Goal: Task Accomplishment & Management: Use online tool/utility

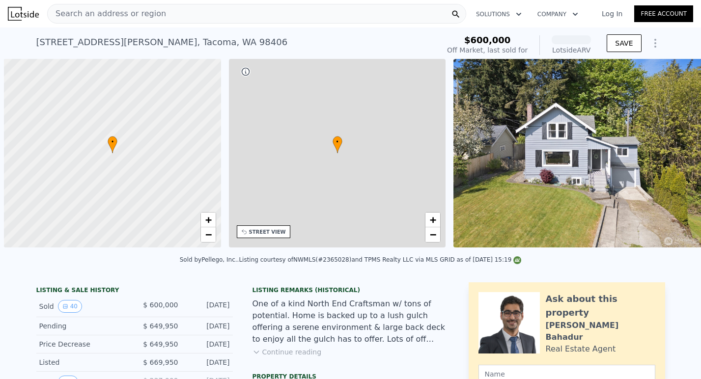
scroll to position [0, 4]
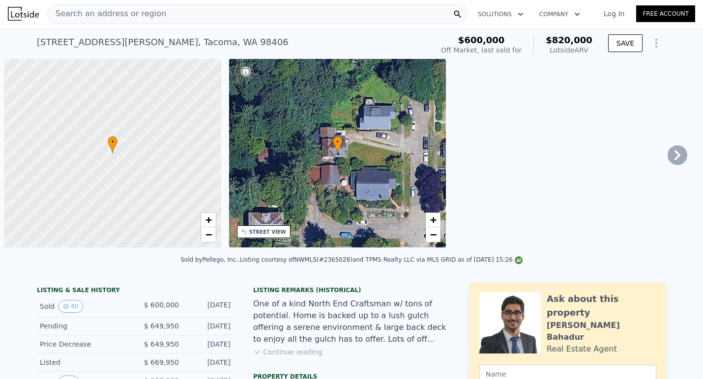
scroll to position [0, 4]
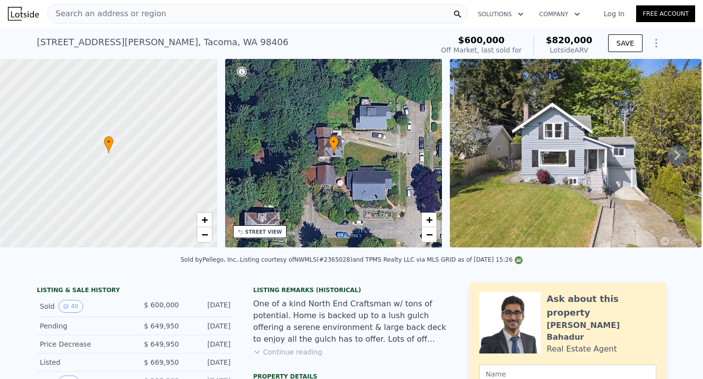
click at [614, 12] on link "Log In" at bounding box center [613, 14] width 44 height 10
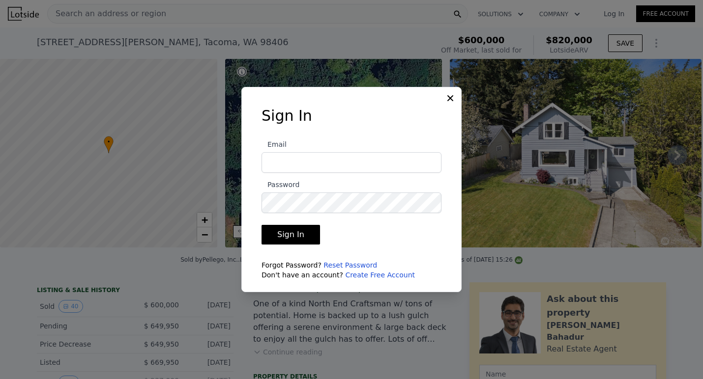
type input "choicec@deedscapitalgroup.com"
click at [305, 169] on input "choicec@deedscapitalgroup.com" at bounding box center [351, 162] width 180 height 21
click at [290, 237] on button "Sign In" at bounding box center [290, 235] width 58 height 20
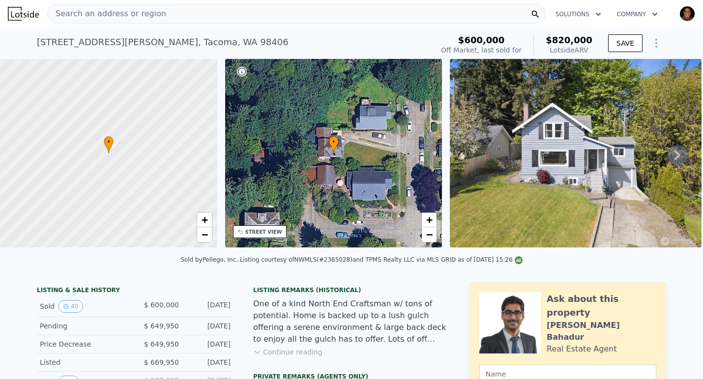
click at [110, 5] on div "Search an address or region" at bounding box center [107, 13] width 118 height 19
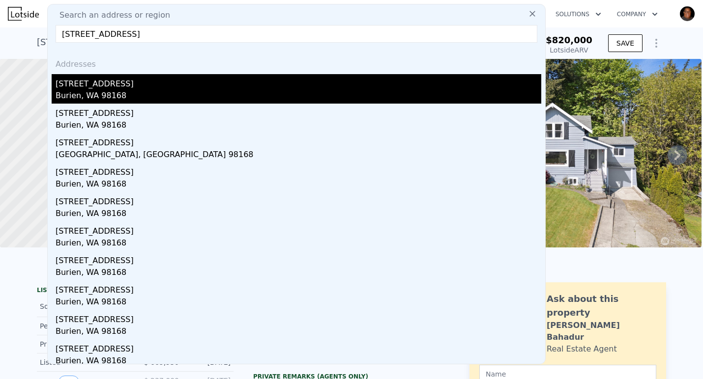
type input "12811 10th Ave S, Burien, WA 98168"
click at [107, 85] on div "12811 12th Ave S" at bounding box center [298, 82] width 485 height 16
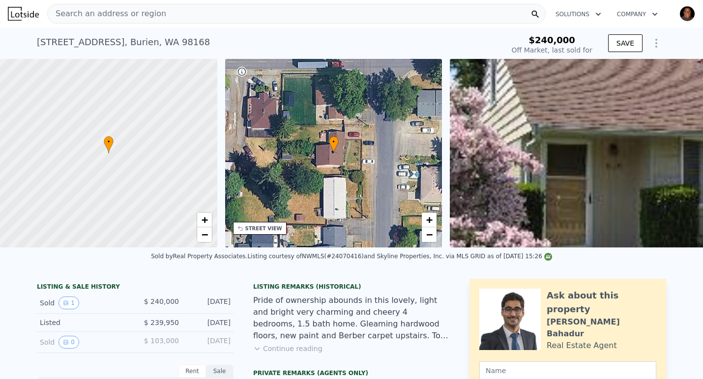
click at [118, 8] on span "Search an address or region" at bounding box center [107, 14] width 118 height 12
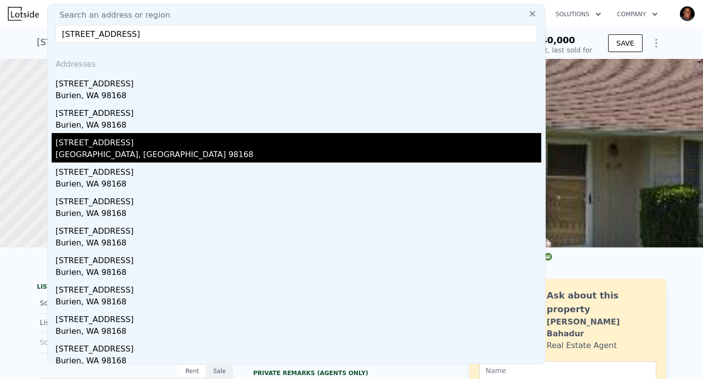
type input "12811 10th Ave S, Burien, WA 98168"
click at [111, 146] on div "12811 10th Ave S" at bounding box center [298, 141] width 485 height 16
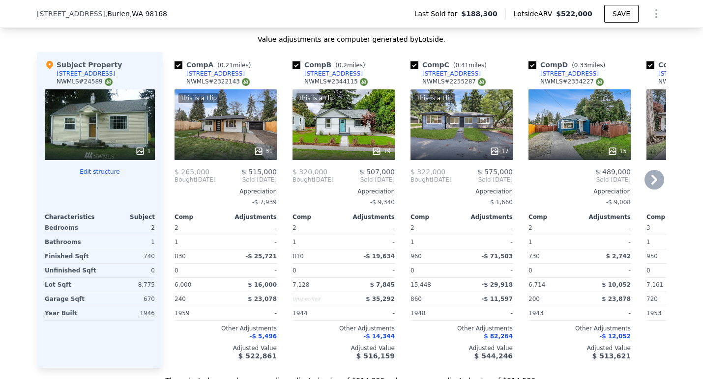
scroll to position [1028, 0]
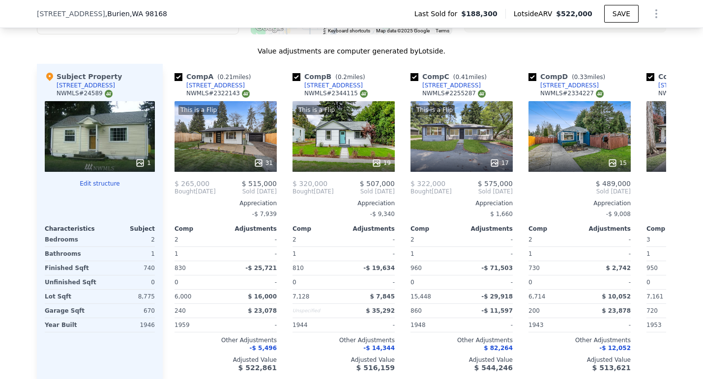
drag, startPoint x: 412, startPoint y: 84, endPoint x: 461, endPoint y: 65, distance: 52.4
click at [459, 66] on div "Value adjustments are computer generated by Lotside . Subject Property 12811 10…" at bounding box center [351, 221] width 629 height 351
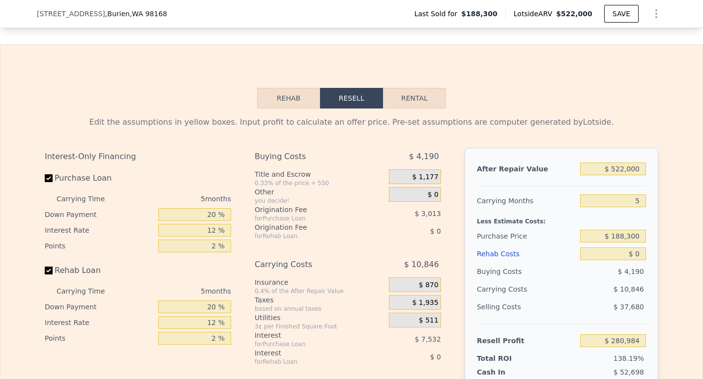
scroll to position [1474, 0]
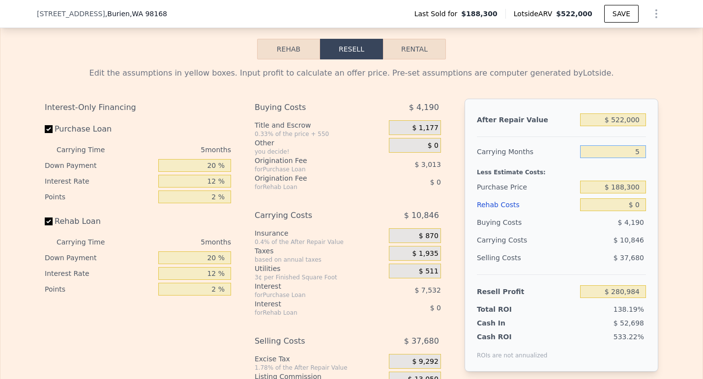
drag, startPoint x: 630, startPoint y: 168, endPoint x: 638, endPoint y: 167, distance: 7.5
click at [638, 158] on input "5" at bounding box center [613, 151] width 66 height 13
type input "4"
type input "$ 283,153"
type input "4"
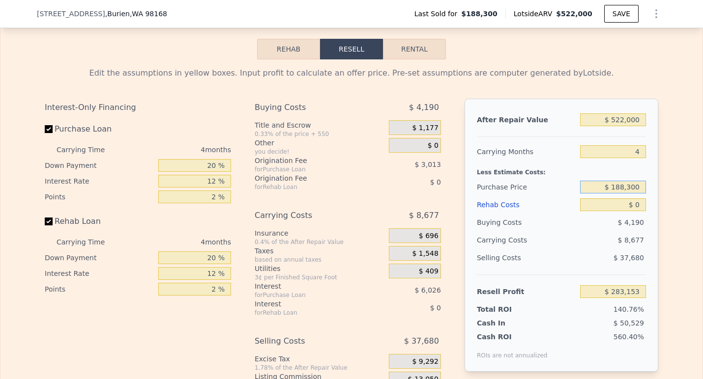
click at [624, 194] on input "$ 188,300" at bounding box center [613, 187] width 66 height 13
click at [631, 211] on input "$ 0" at bounding box center [613, 204] width 66 height 13
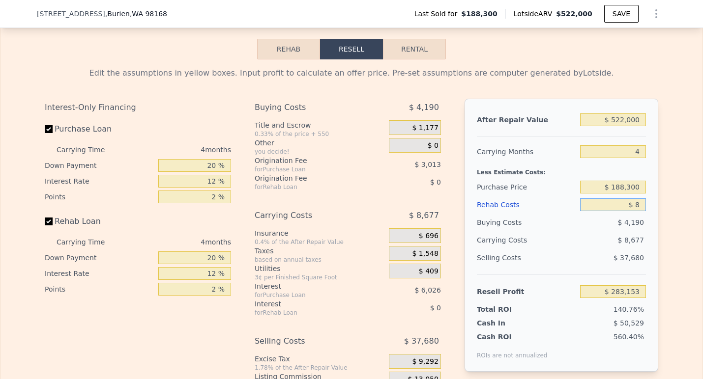
type input "$ 85"
type input "$ 283,063"
type input "$ 850"
type input "$ 282,261"
type input "$ 8,500"
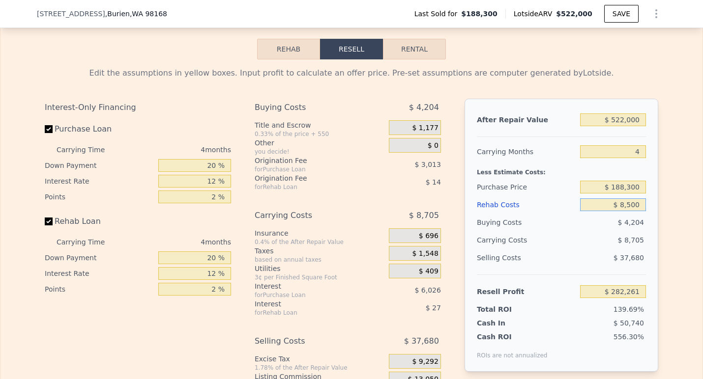
type input "$ 274,245"
type input "$ 85,000"
type input "$ 194,073"
type input "$ 85,000"
click at [573, 231] on div "Buying Costs $ 5,550" at bounding box center [561, 223] width 169 height 18
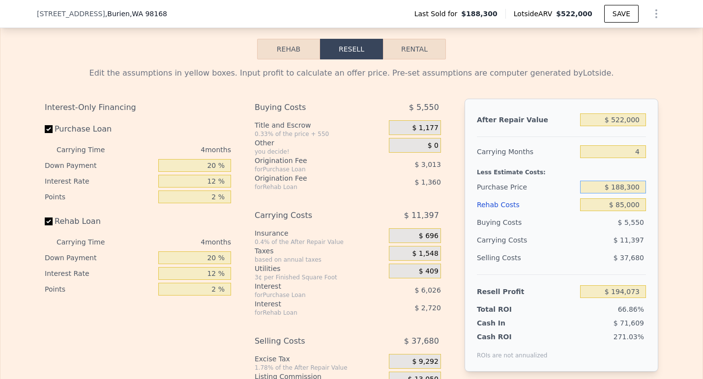
click at [622, 194] on input "$ 188,300" at bounding box center [613, 187] width 66 height 13
type input "$ 325,000"
click at [626, 211] on input "$ 85,000" at bounding box center [613, 204] width 66 height 13
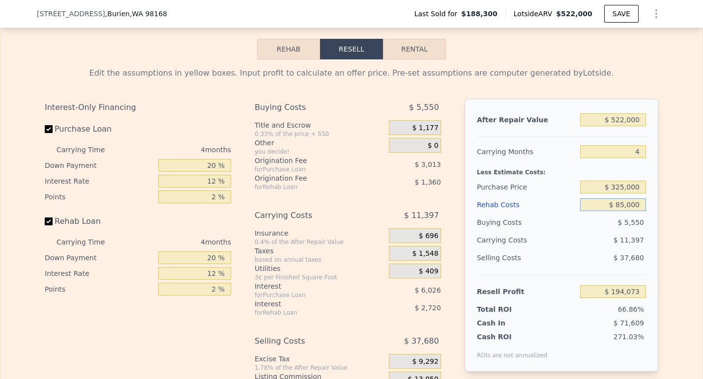
type input "$ 50,355"
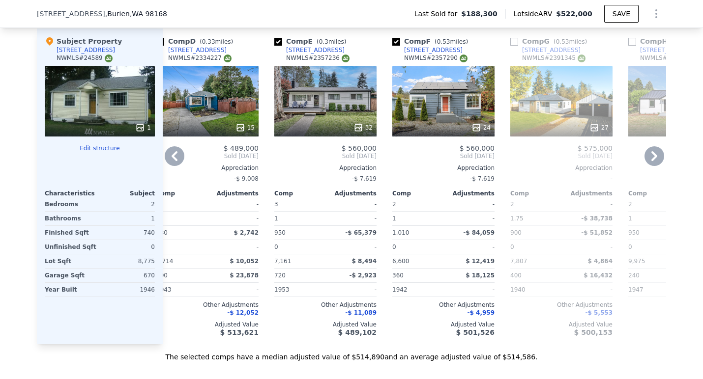
scroll to position [1081, 0]
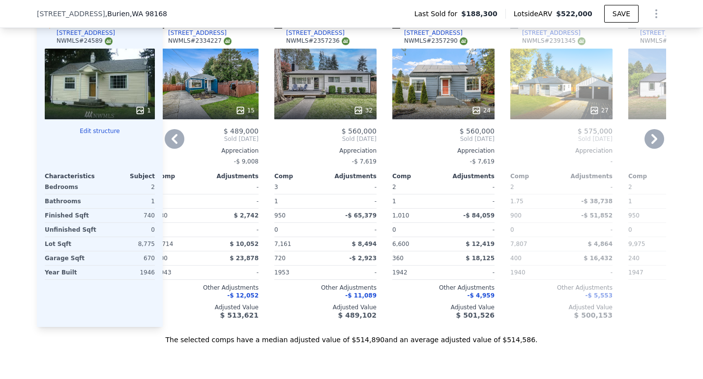
type input "5"
type input "$ 0"
type input "$ 280,984"
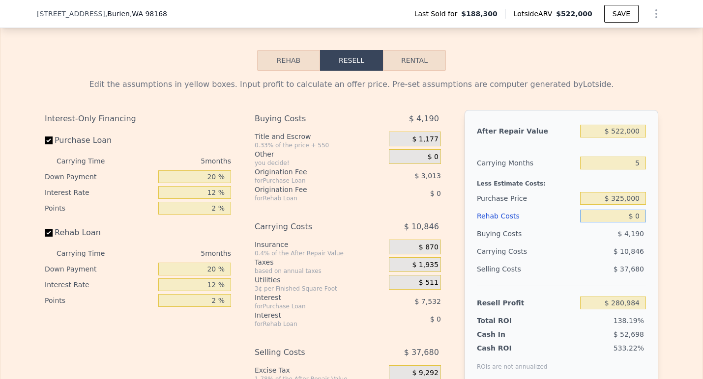
scroll to position [1474, 0]
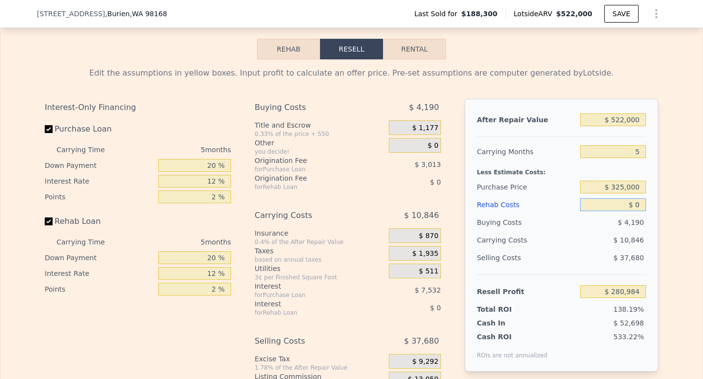
type input "$ 08"
type input "$ 280,976"
type input "$ 085"
type input "$ 280,893"
type input "$ 08"
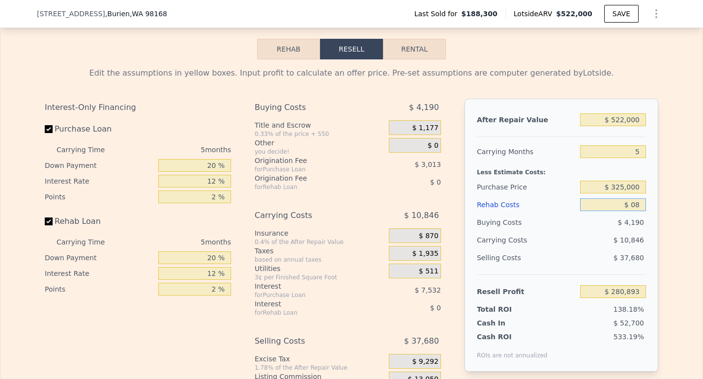
type input "$ 280,976"
type input "$ 0"
type input "$ 280,984"
type input "$ 85"
type input "$ 280,893"
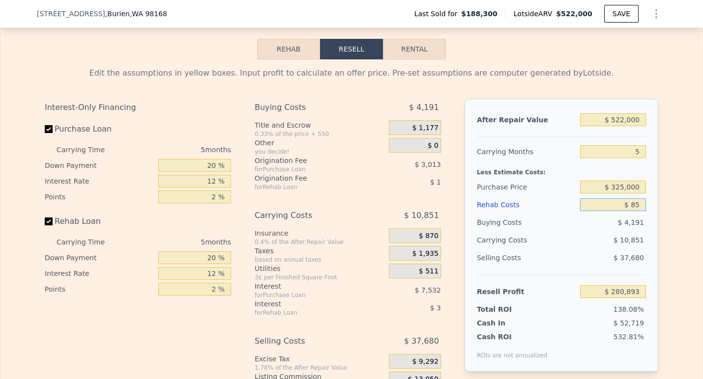
type input "$ 850"
type input "$ 280,085"
type input "$ 8,500"
type input "$ 272,008"
type input "$ 85,000"
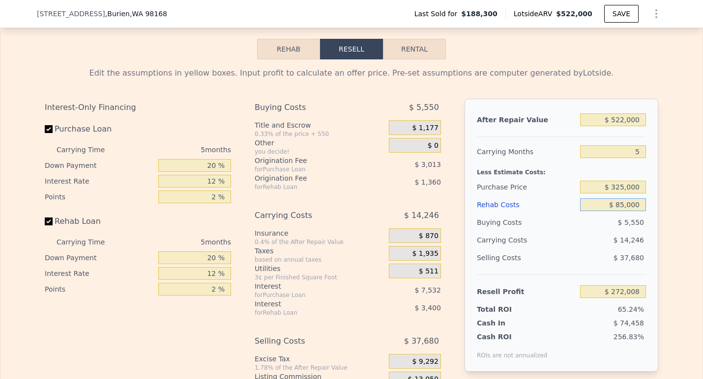
type input "$ 191,224"
type input "$ 85,000"
click at [630, 194] on input "$ 325,000" at bounding box center [613, 187] width 66 height 13
type input "$ 46,412"
click at [620, 126] on input "$ 522,000" at bounding box center [613, 119] width 66 height 13
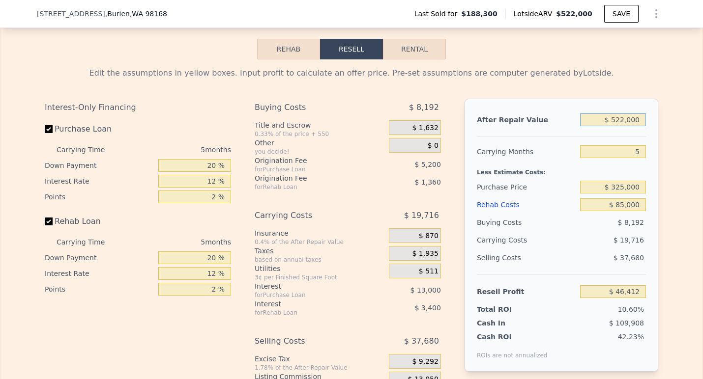
click at [620, 126] on input "$ 522,000" at bounding box center [613, 119] width 66 height 13
type input "$ 5"
type input "-$ 437,583"
type input "$ 50"
type input "-$ 437,541"
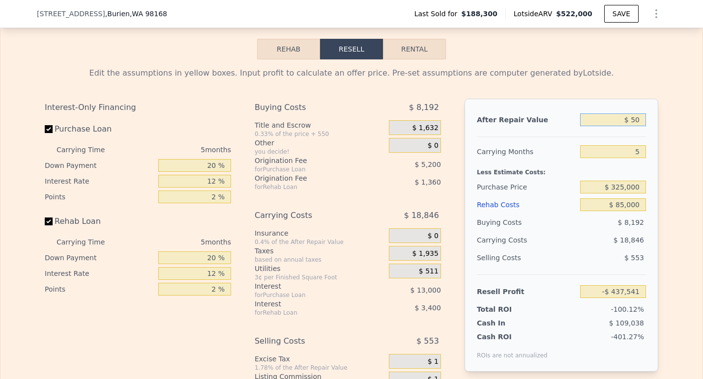
type input "$ 500"
type input "-$ 437,126"
type input "$ 5,000"
type input "-$ 432,952"
type input "$ 50,000"
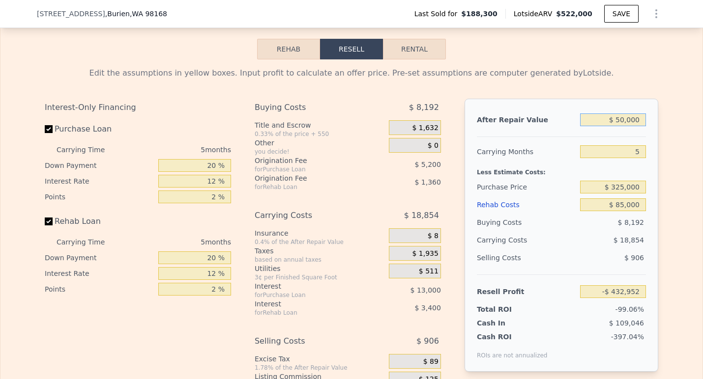
type input "-$ 391,228"
type input "$ 500,000"
type input "$ 26,014"
type input "$ 500,000"
click at [627, 158] on input "5" at bounding box center [613, 151] width 66 height 13
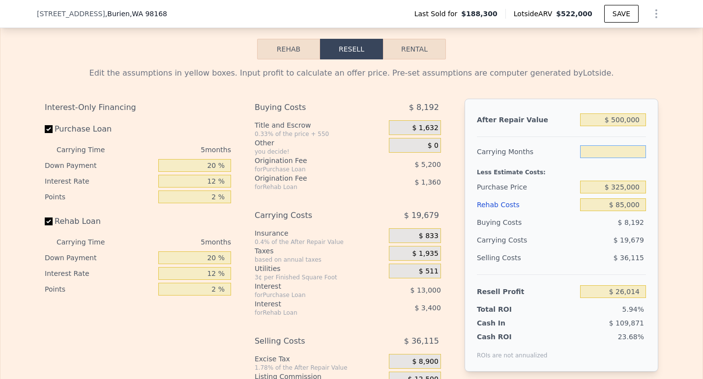
type input "4"
type input "$ 29,949"
type input "4"
click at [623, 194] on input "$ 325,000" at bounding box center [613, 187] width 66 height 13
click at [621, 126] on input "$ 500,000" at bounding box center [613, 119] width 66 height 13
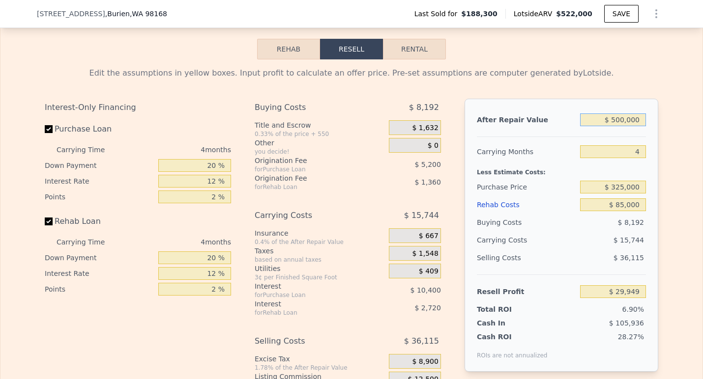
click at [621, 126] on input "$ 500,000" at bounding box center [613, 119] width 66 height 13
type input "$ 5"
type input "-$ 433,814"
type input "$ 51"
type input "-$ 433,771"
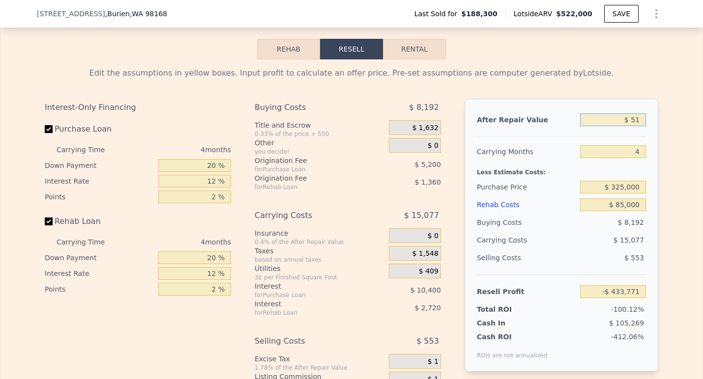
type input "$ 510"
type input "-$ 433,347"
type input "$ 51"
type input "-$ 433,771"
type input "$ 515"
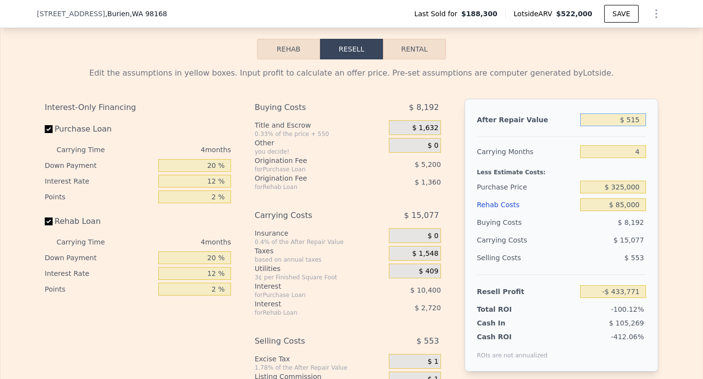
type input "-$ 433,342"
type input "$ 5,150"
type input "-$ 429,043"
type input "$ 51,500"
type input "-$ 386,052"
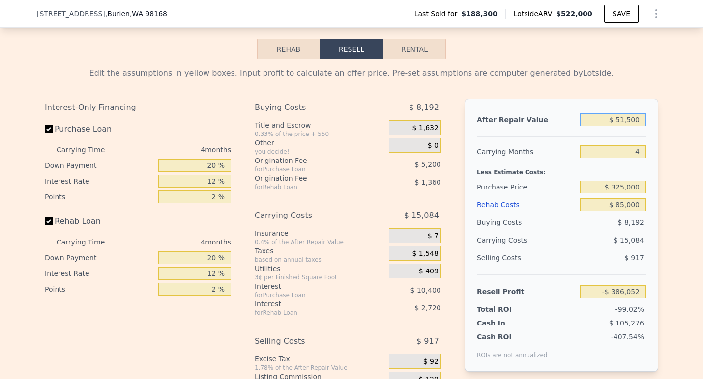
type input "$ 515,000"
type input "$ 43,862"
click at [621, 194] on input "$ 325,000" at bounding box center [613, 187] width 66 height 13
drag, startPoint x: 624, startPoint y: 221, endPoint x: 614, endPoint y: 222, distance: 9.9
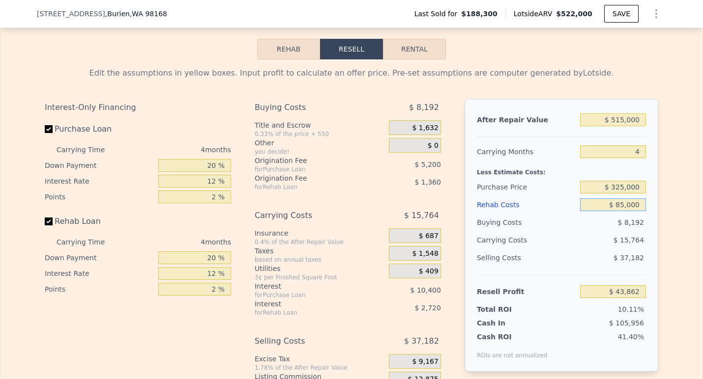
click at [614, 211] on input "$ 85,000" at bounding box center [613, 204] width 66 height 13
click at [502, 129] on div "After Repair Value" at bounding box center [526, 120] width 99 height 18
copy div "After Repair Value"
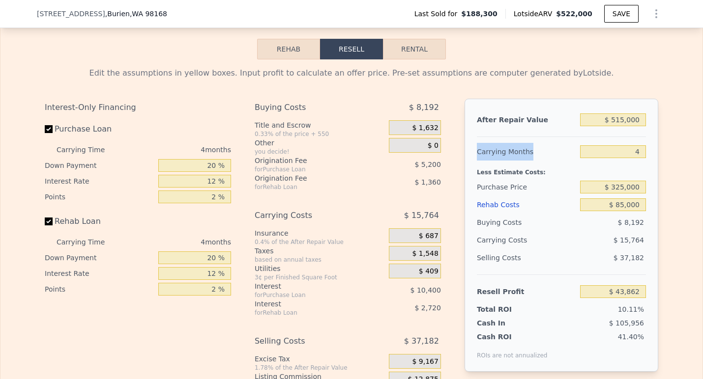
drag, startPoint x: 523, startPoint y: 166, endPoint x: 469, endPoint y: 166, distance: 54.0
click at [469, 166] on div "After Repair Value $ 515,000 Carrying Months 4 Less Estimate Costs: Purchase Pr…" at bounding box center [561, 235] width 194 height 273
copy div "Carrying Months"
type input "$ 522,000"
type input "5"
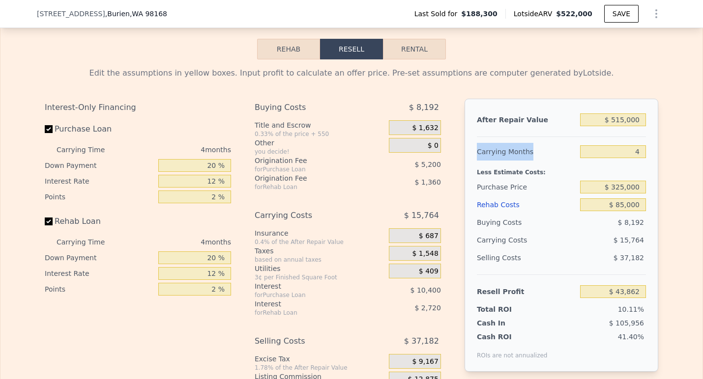
type input "$ 0"
type input "$ 280,984"
click at [486, 129] on div "After Repair Value" at bounding box center [526, 120] width 99 height 18
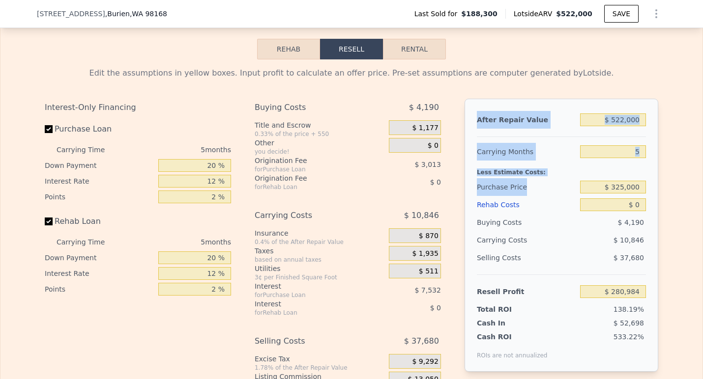
drag, startPoint x: 473, startPoint y: 133, endPoint x: 639, endPoint y: 200, distance: 178.9
click at [639, 200] on div "After Repair Value $ 522,000 Carrying Months 5 Less Estimate Costs: Purchase Pr…" at bounding box center [561, 235] width 194 height 273
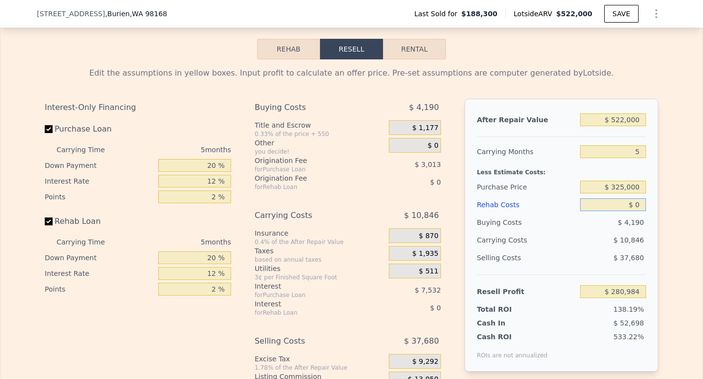
click at [635, 211] on input "$ 0" at bounding box center [613, 204] width 66 height 13
type input "$ 8"
type input "$ 280,976"
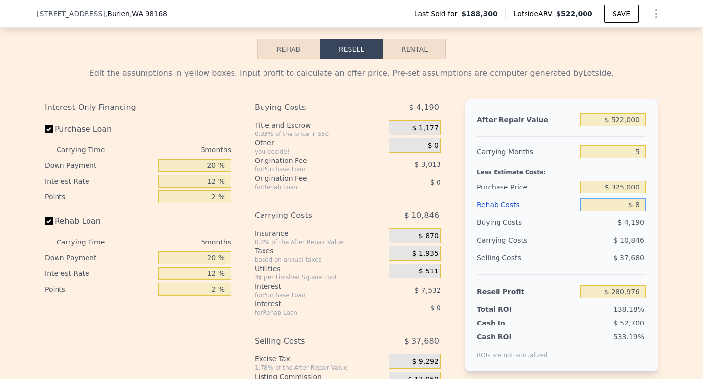
type input "$ 85"
type input "$ 280,893"
type input "$ 850"
type input "$ 280,085"
type input "$ 8,500"
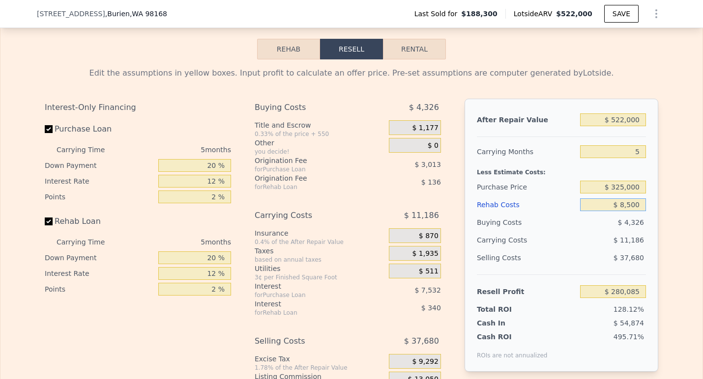
type input "$ 272,008"
type input "$ 85,000"
type input "$ 191,224"
type input "$ 85,000"
click at [628, 194] on input "$ 325,000" at bounding box center [613, 187] width 66 height 13
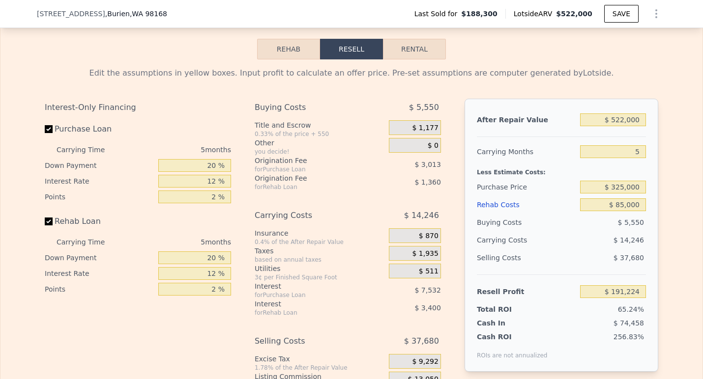
type input "$ 46,412"
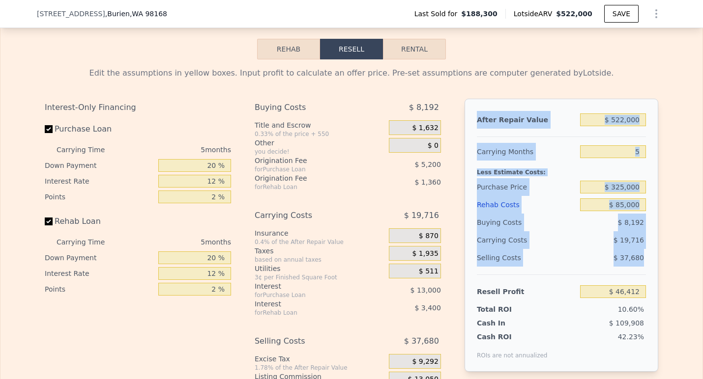
drag, startPoint x: 473, startPoint y: 133, endPoint x: 647, endPoint y: 273, distance: 222.6
click at [647, 273] on div "After Repair Value $ 522,000 Carrying Months 5 Less Estimate Costs: Purchase Pr…" at bounding box center [561, 235] width 194 height 273
copy div "After Repair Value Carrying Months Less Estimate Costs: Purchase Price Rehab Co…"
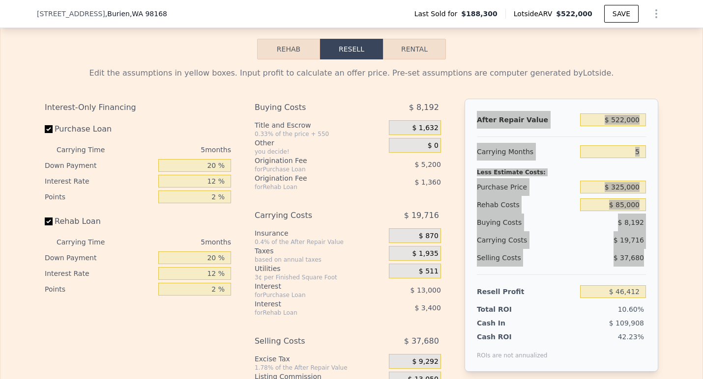
type input "$ 0"
type input "$ 280,984"
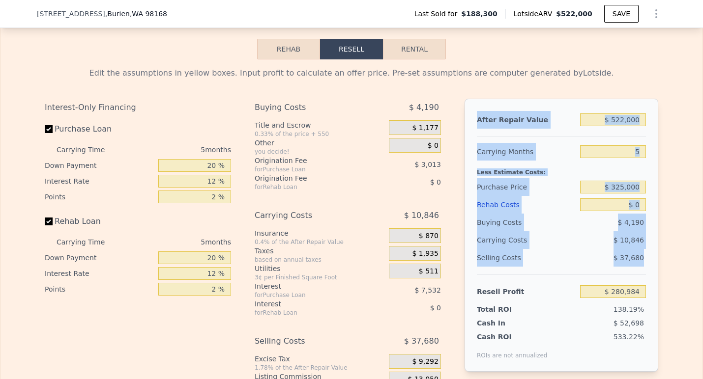
click at [591, 264] on div "$ 37,680" at bounding box center [613, 258] width 66 height 18
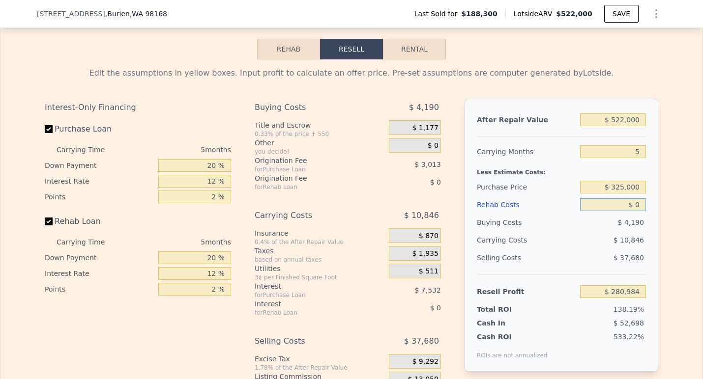
click at [630, 211] on input "$ 0" at bounding box center [613, 204] width 66 height 13
type input "$ 8"
type input "$ 280,976"
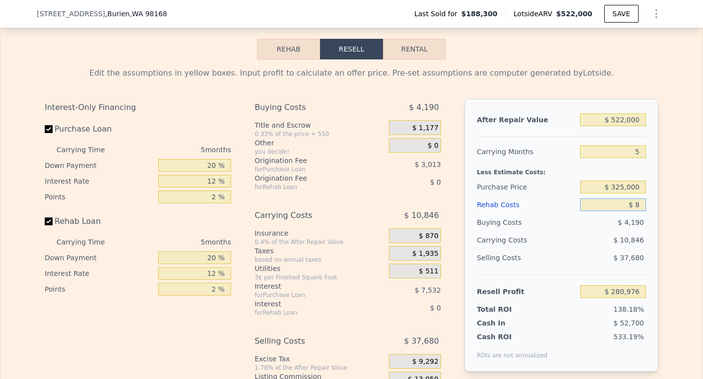
type input "$ 85"
type input "$ 280,893"
type input "$ 850"
type input "$ 280,085"
type input "$ 8,500"
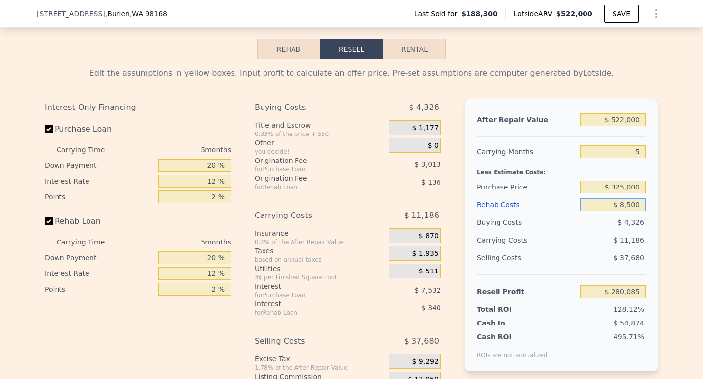
type input "$ 272,008"
type input "$ 85,000"
type input "$ 191,224"
type input "$ 85,000"
click at [597, 275] on div "Selling Costs $ 37,680" at bounding box center [561, 262] width 169 height 26
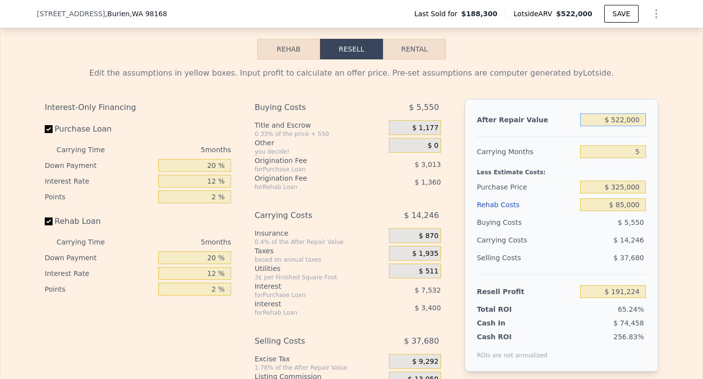
click at [626, 126] on input "$ 522,000" at bounding box center [613, 119] width 66 height 13
type input "$ 5"
type input "-$ 292,771"
type input "$ 50"
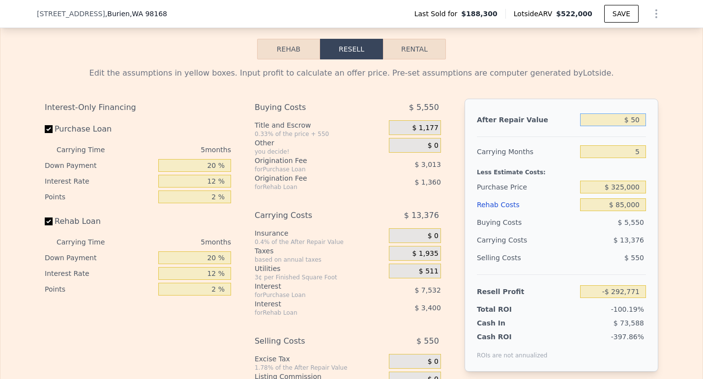
type input "-$ 292,729"
type input "$ 500"
type input "-$ 292,314"
type input "$ 5,000"
type input "-$ 288,140"
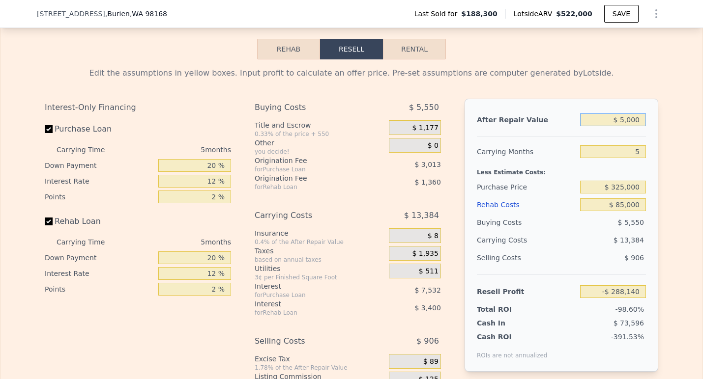
type input "$ 50,000"
type input "-$ 246,416"
type input "$ 500,000"
type input "$ 170,826"
type input "$ 500,000"
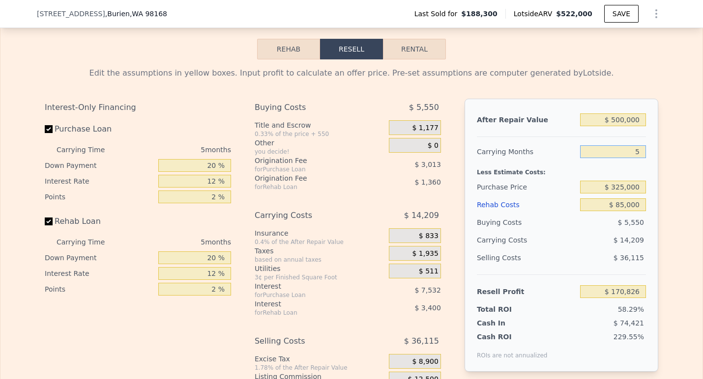
click at [620, 158] on input "5" at bounding box center [613, 151] width 66 height 13
click at [618, 298] on input "$ 170,826" at bounding box center [613, 291] width 66 height 13
type input "$ 188,300"
click at [615, 211] on input "$ 85,000" at bounding box center [613, 204] width 66 height 13
click at [620, 298] on input "$ 170,826" at bounding box center [613, 291] width 66 height 13
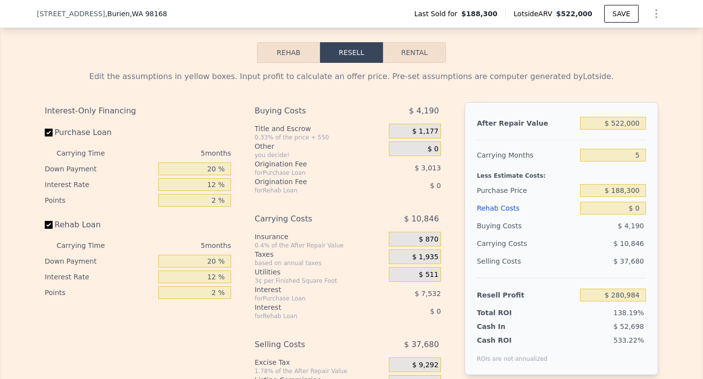
scroll to position [1470, 0]
click at [621, 197] on input "$ 188,300" at bounding box center [613, 190] width 66 height 13
type input "$ 325,000"
type input "$ 136,172"
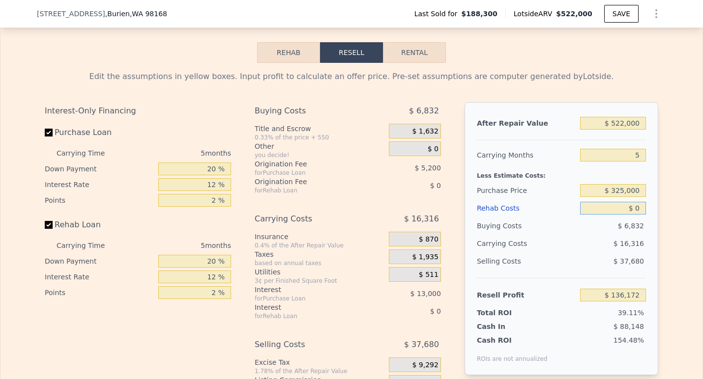
click at [622, 215] on input "$ 0" at bounding box center [613, 208] width 66 height 13
click at [623, 215] on input "$ 0" at bounding box center [613, 208] width 66 height 13
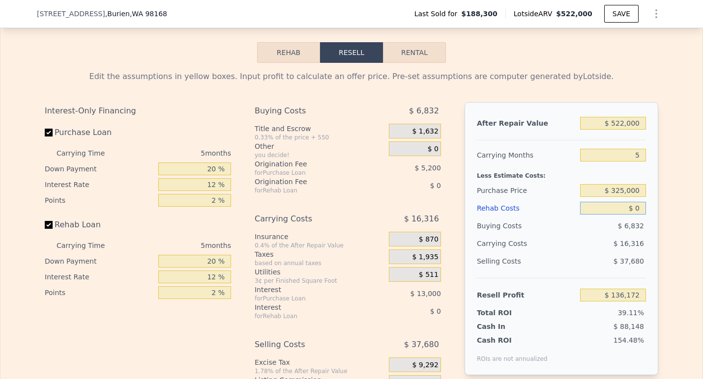
click at [623, 215] on input "$ 0" at bounding box center [613, 208] width 66 height 13
drag, startPoint x: 623, startPoint y: 224, endPoint x: 638, endPoint y: 217, distance: 16.5
click at [623, 215] on input "$ 0" at bounding box center [613, 208] width 66 height 13
click at [640, 215] on input "$ 0" at bounding box center [613, 208] width 66 height 13
click at [639, 215] on input "$ 0" at bounding box center [613, 208] width 66 height 13
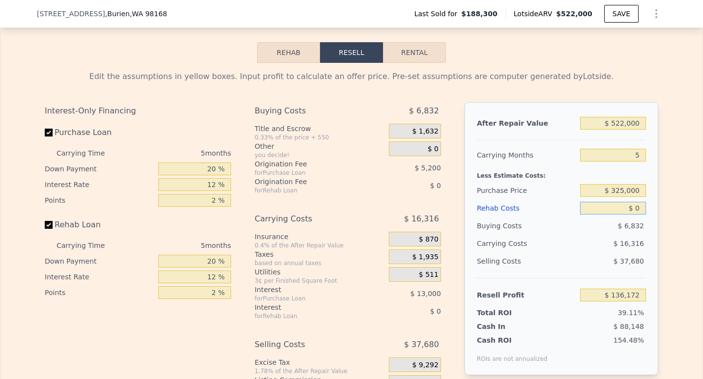
drag, startPoint x: 639, startPoint y: 222, endPoint x: 615, endPoint y: 225, distance: 24.3
click at [615, 215] on input "$ 0" at bounding box center [613, 208] width 66 height 13
type input "$ 9"
type input "$ 136,163"
type input "$ 95"
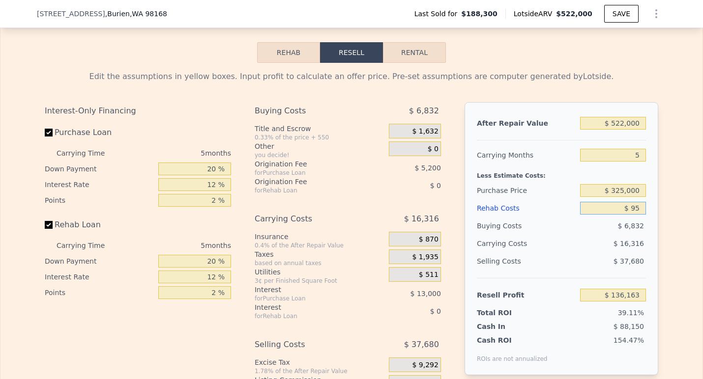
type input "$ 136,070"
type input "$ 950"
type input "$ 135,167"
type input "$ 9,500"
type input "$ 126,140"
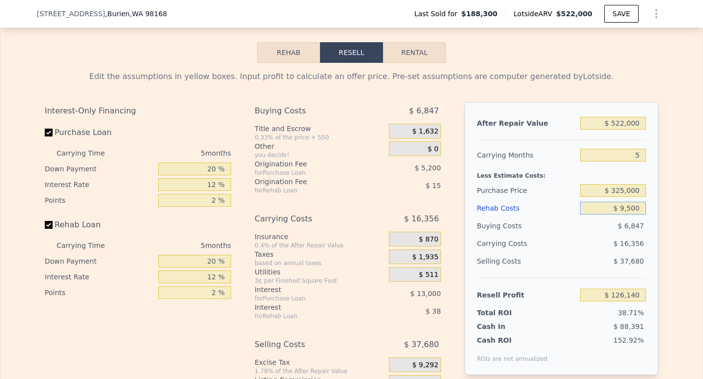
type input "$ 95,000"
type input "$ 35,852"
type input "$ 95,000"
click at [611, 197] on input "$ 325,000" at bounding box center [613, 190] width 66 height 13
click at [627, 130] on input "$ 522,000" at bounding box center [613, 123] width 66 height 13
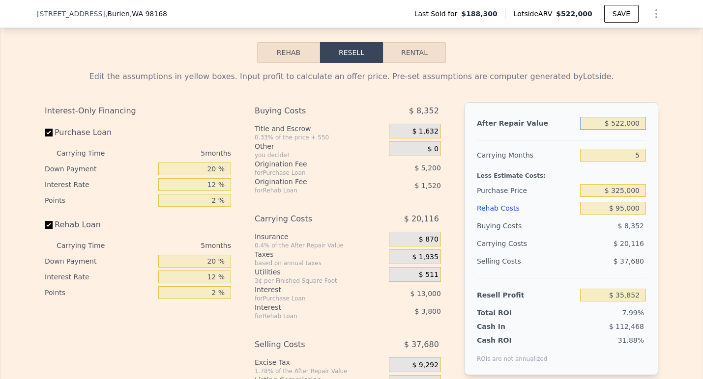
click at [627, 130] on input "$ 522,000" at bounding box center [613, 123] width 66 height 13
type input "$ 5"
type input "$ 0"
type input "-$ 203,011"
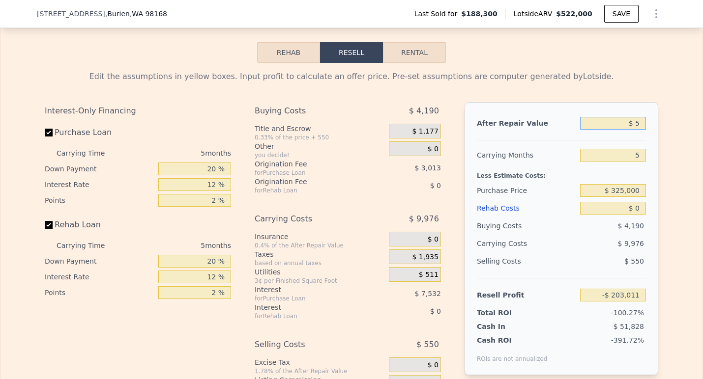
type input "$ 50"
type input "-$ 202,969"
type input "$ 500"
type input "-$ 202,554"
type input "$ 5,000"
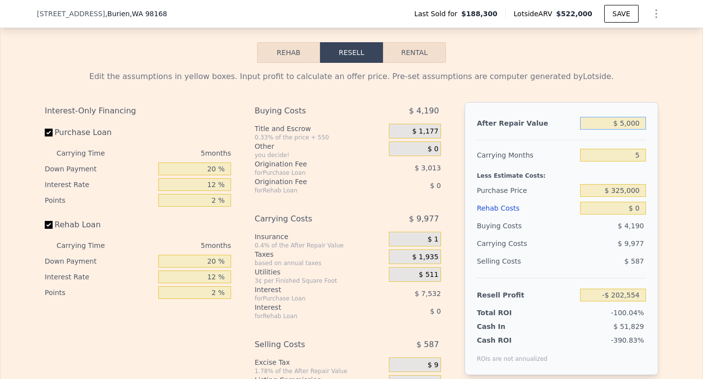
type input "-$ 198,380"
type input "$ 50,000"
type input "-$ 156,656"
type input "$ 500,000"
type input "$ 260,586"
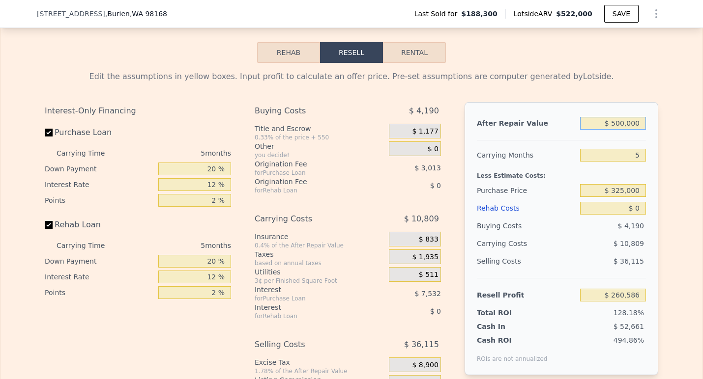
type input "$ 500,000"
click at [611, 197] on input "$ 325,000" at bounding box center [613, 190] width 66 height 13
click at [622, 215] on input "$ 0" at bounding box center [613, 208] width 66 height 13
type input "$ 115,774"
click at [622, 215] on input "$ 0" at bounding box center [613, 208] width 66 height 13
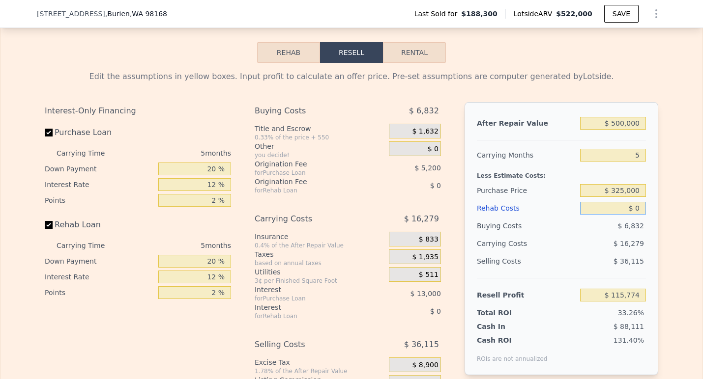
click at [622, 215] on input "$ 0" at bounding box center [613, 208] width 66 height 13
type input "$ 9"
type input "$ 115,765"
type input "$ 95"
type input "$ 115,672"
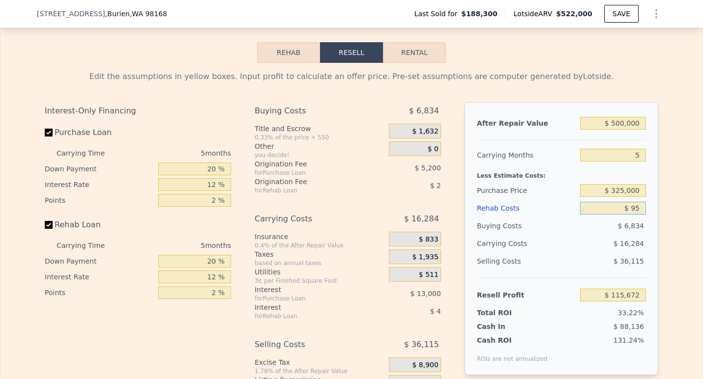
type input "$ 950"
type input "$ 114,769"
type input "$ 9,500"
type input "$ 105,742"
type input "$ 95,000"
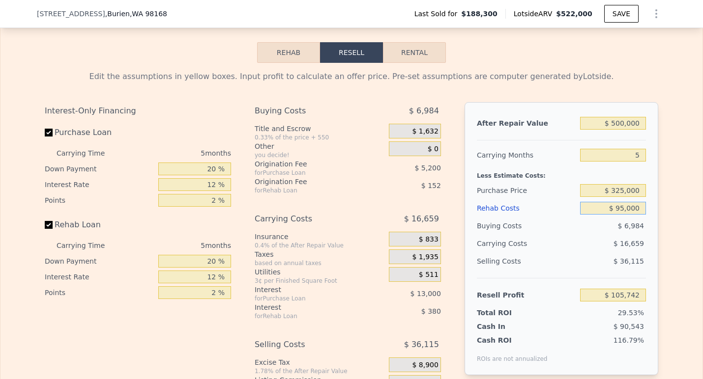
type input "$ 15,454"
click at [611, 197] on input "$ 325,000" at bounding box center [613, 190] width 66 height 13
click at [622, 215] on input "$ 95,000" at bounding box center [613, 208] width 66 height 13
type input "$ 8"
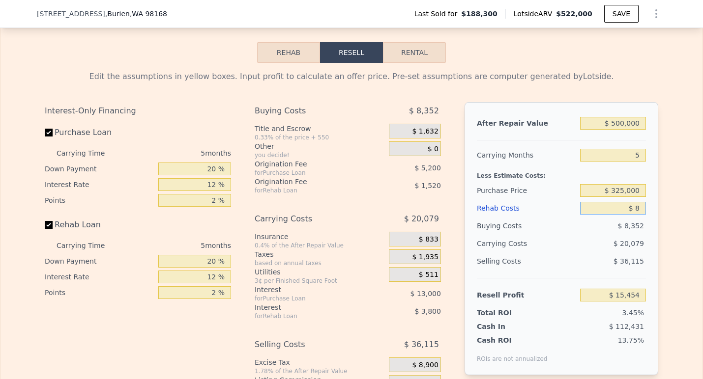
type input "$ 115,766"
type input "$ 85"
type input "$ 115,683"
type input "$ 850"
type input "$ 114,875"
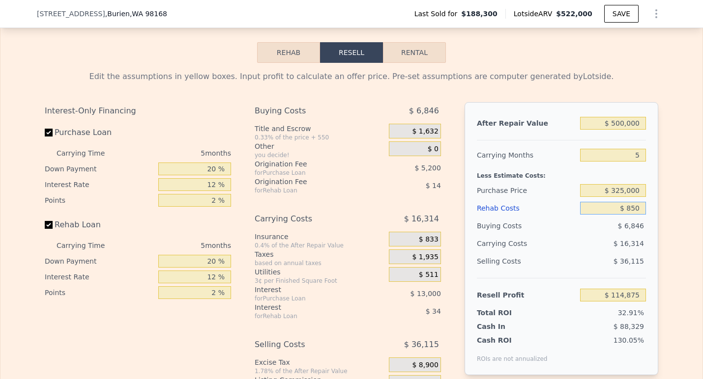
type input "$ 8,500"
type input "$ 106,798"
type input "$ 85,000"
type input "$ 26,014"
type input "$ 85,000"
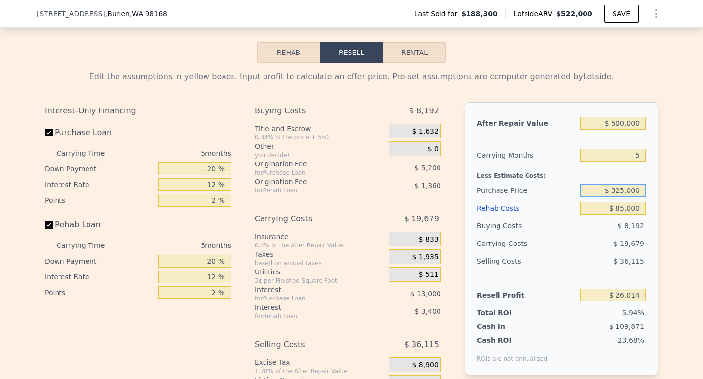
click at [619, 197] on input "$ 325,000" at bounding box center [613, 190] width 66 height 13
type input "$ 522,000"
type input "$ 0"
type input "$ 280,984"
